Goal: Information Seeking & Learning: Learn about a topic

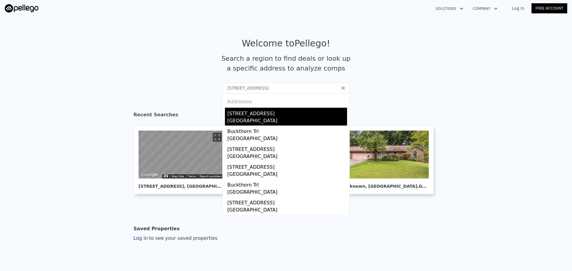
type input "[STREET_ADDRESS]"
click at [284, 112] on div "[STREET_ADDRESS]" at bounding box center [287, 113] width 120 height 10
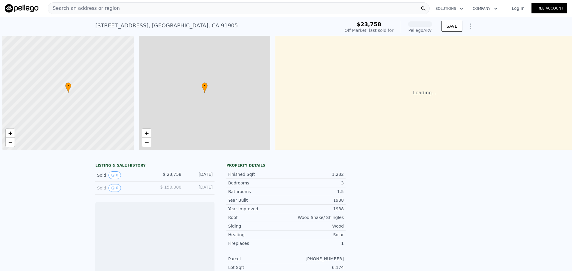
scroll to position [0, 2]
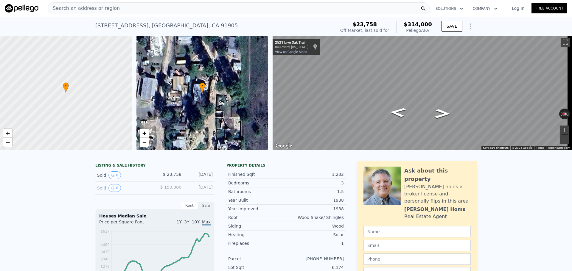
click at [192, 4] on div "Search an address or region" at bounding box center [239, 8] width 382 height 12
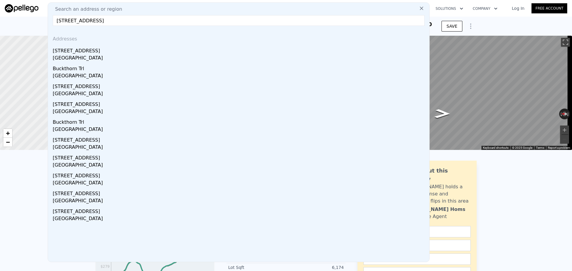
paste input "[STREET_ADDRESS]"
type input "[STREET_ADDRESS]"
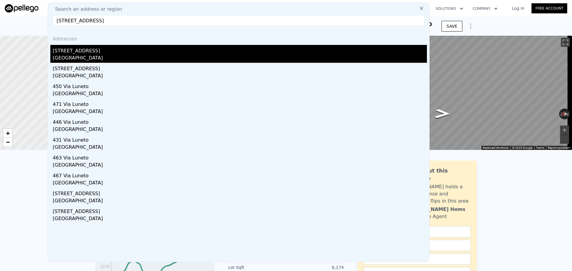
click at [74, 59] on div "[GEOGRAPHIC_DATA]" at bounding box center [240, 58] width 374 height 8
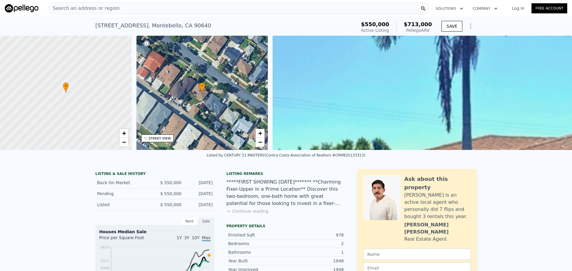
click at [174, 7] on div "Search an address or region" at bounding box center [239, 8] width 382 height 12
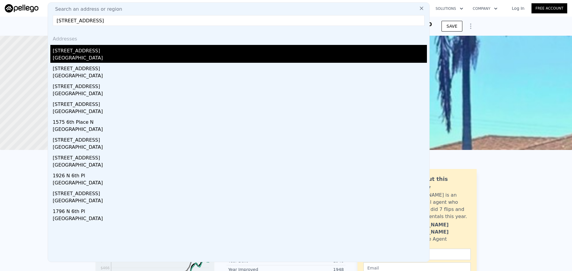
type input "[STREET_ADDRESS]"
click at [117, 54] on div "[STREET_ADDRESS]" at bounding box center [240, 50] width 374 height 10
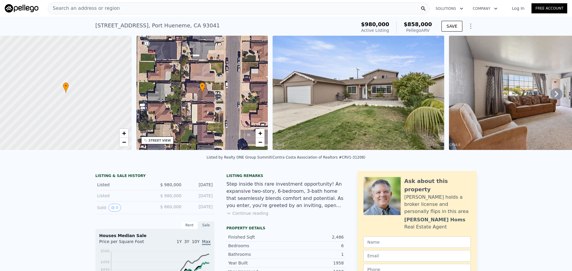
click at [155, 142] on div "STREET VIEW" at bounding box center [160, 140] width 22 height 4
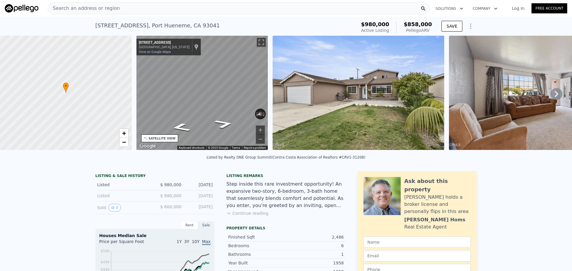
click at [99, 82] on div "• + − • + − STREET VIEW ← Move left → Move right ↑ Move up ↓ Move down + Zoom i…" at bounding box center [286, 94] width 572 height 116
click at [168, 10] on div "Search an address or region" at bounding box center [239, 8] width 382 height 12
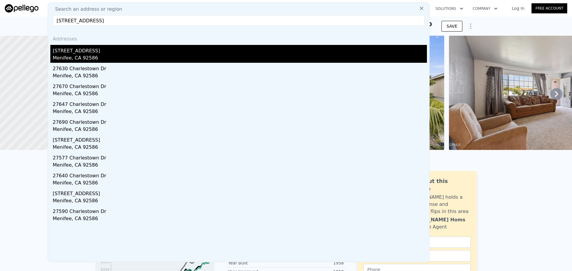
type input "[STREET_ADDRESS]"
click at [117, 53] on div "[STREET_ADDRESS]" at bounding box center [240, 50] width 374 height 10
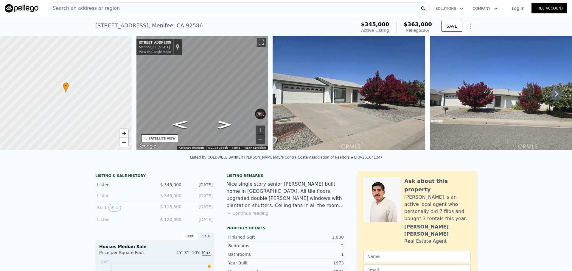
click at [187, 9] on div "Search an address or region" at bounding box center [239, 8] width 382 height 12
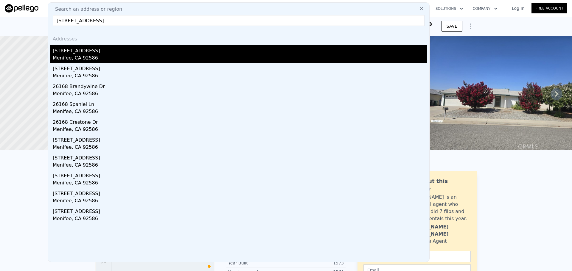
type input "[STREET_ADDRESS]"
click at [65, 47] on div "[STREET_ADDRESS]" at bounding box center [240, 50] width 374 height 10
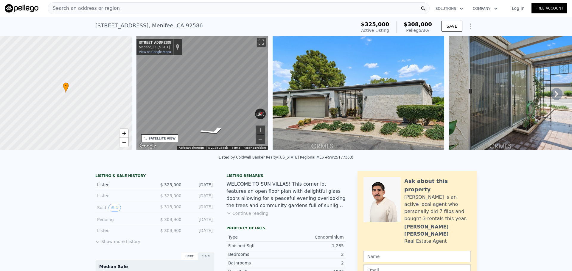
click at [147, 6] on div "Search an address or region" at bounding box center [239, 8] width 382 height 12
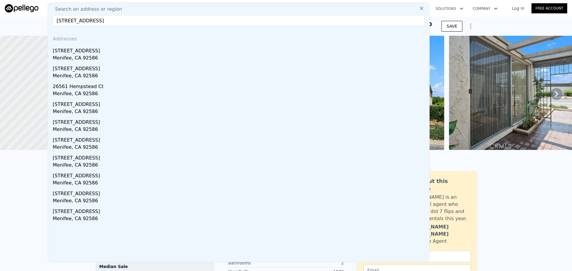
type input "[STREET_ADDRESS]"
drag, startPoint x: 130, startPoint y: 48, endPoint x: 122, endPoint y: 0, distance: 48.7
click at [130, 48] on div "[STREET_ADDRESS]" at bounding box center [240, 50] width 374 height 10
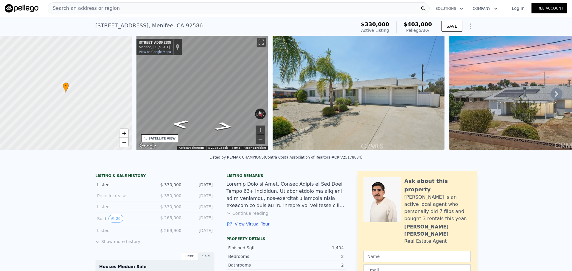
click at [87, 79] on div "• + − • + − STREET VIEW ← Move left → Move right ↑ Move up ↓ Move down + Zoom i…" at bounding box center [286, 94] width 572 height 116
click at [180, 10] on div "Search an address or region" at bounding box center [239, 8] width 382 height 12
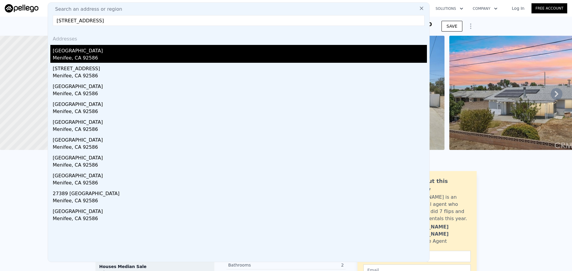
type input "[STREET_ADDRESS]"
click at [79, 56] on div "Menifee, CA 92586" at bounding box center [240, 58] width 374 height 8
